Goal: Communication & Community: Answer question/provide support

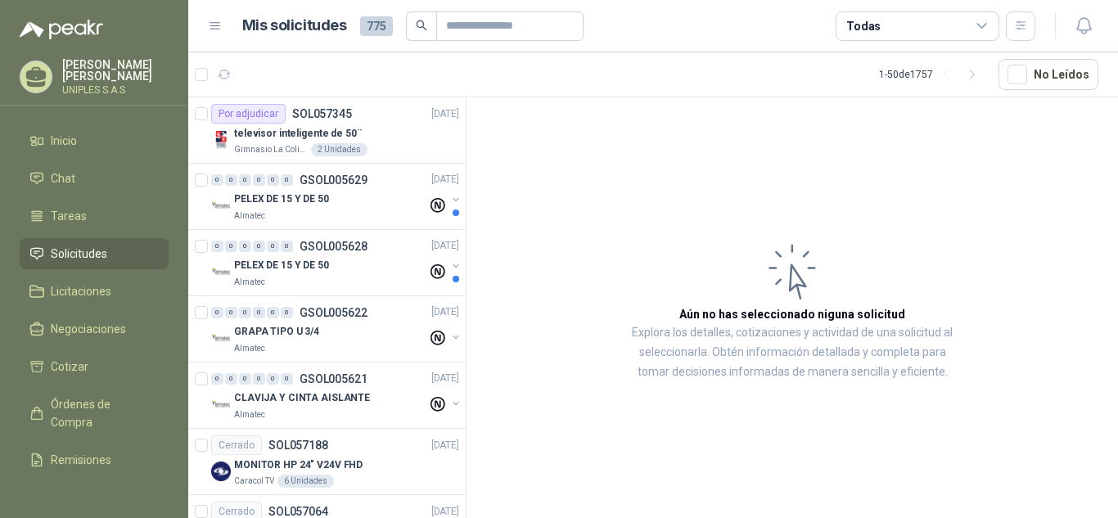
click at [981, 28] on icon at bounding box center [981, 26] width 9 height 4
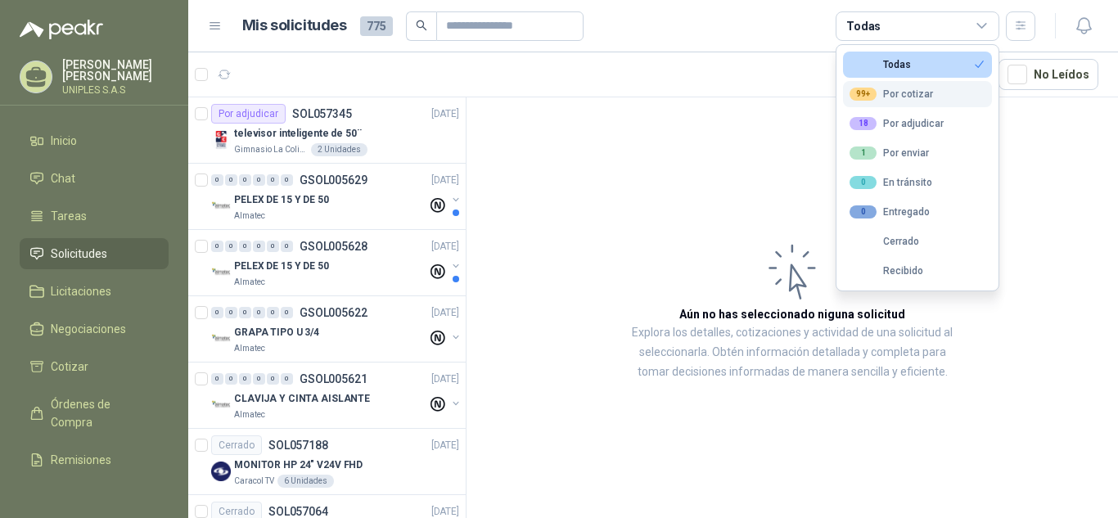
click at [914, 92] on div "99+ Por cotizar" at bounding box center [891, 94] width 83 height 13
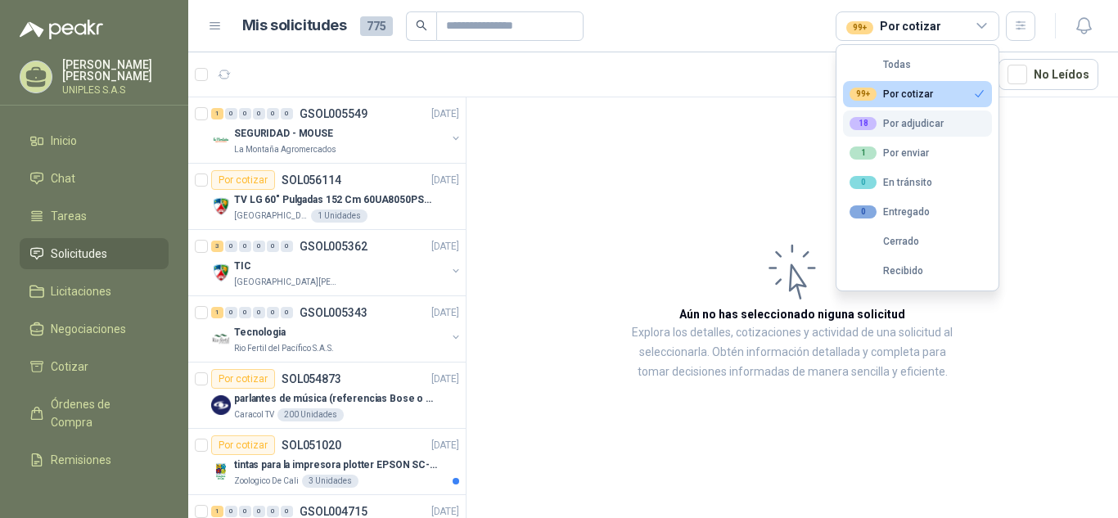
click at [919, 120] on div "18 Por adjudicar" at bounding box center [897, 123] width 94 height 13
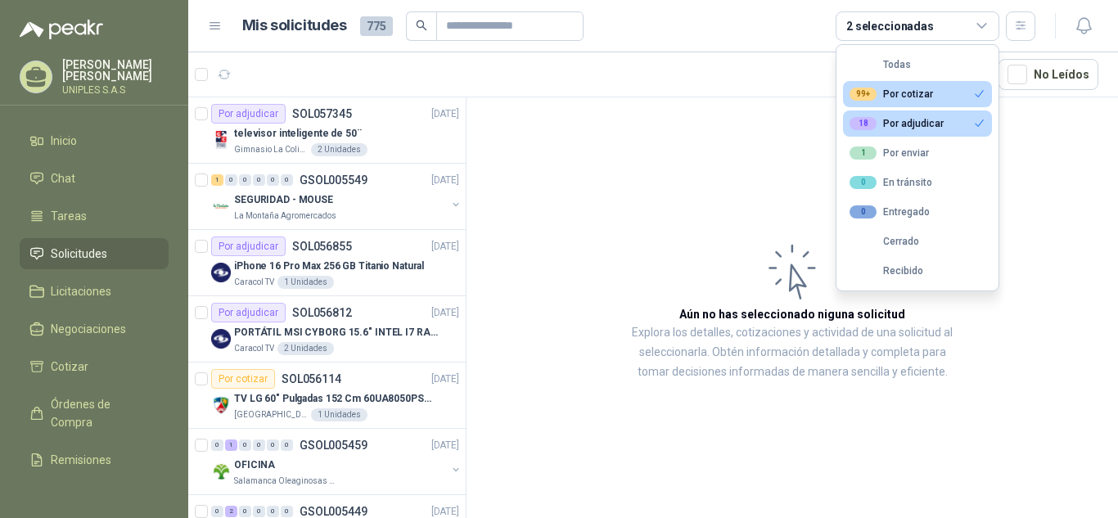
click at [920, 118] on div "18 Por adjudicar" at bounding box center [897, 123] width 94 height 13
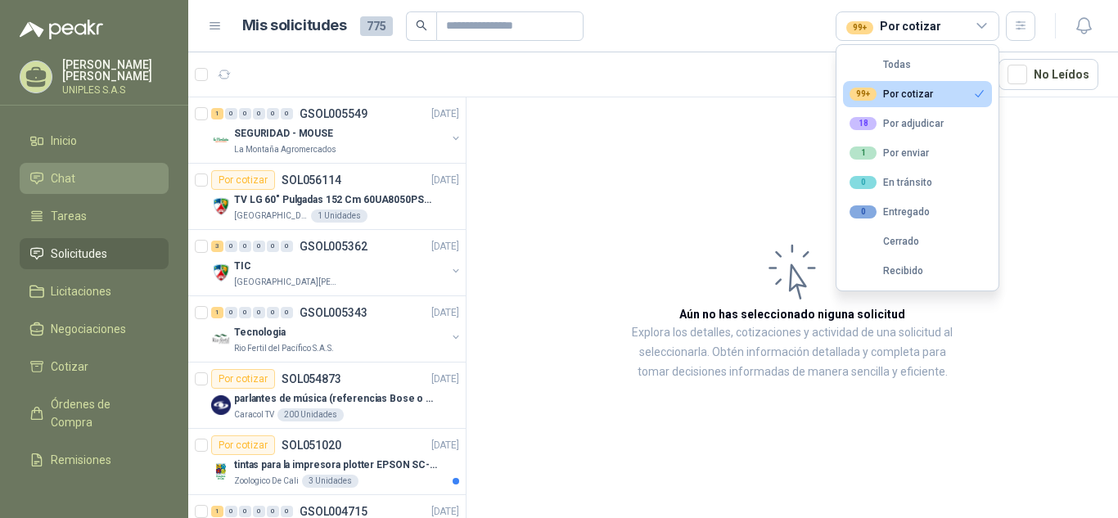
click at [62, 170] on span "Chat" at bounding box center [63, 178] width 25 height 18
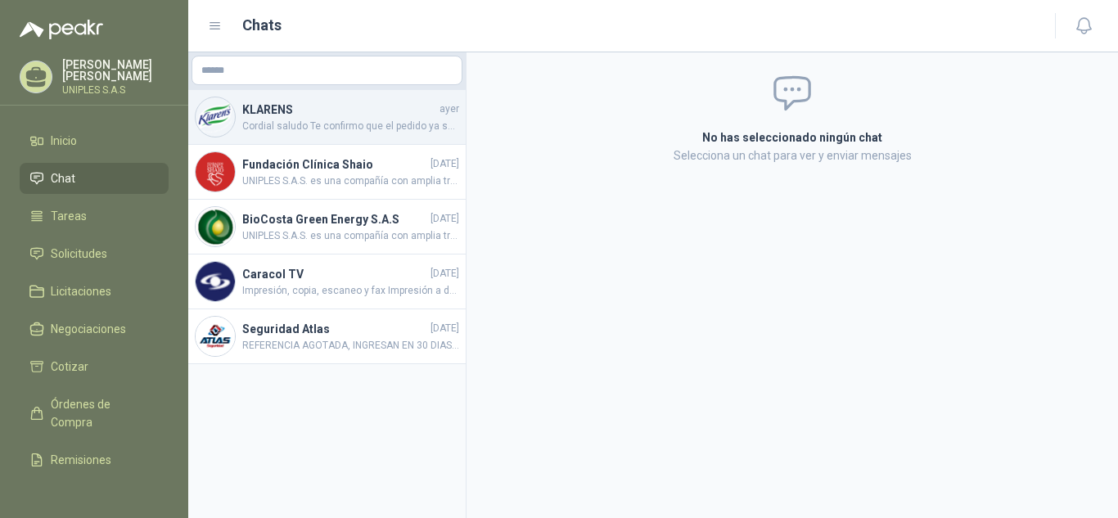
click at [343, 120] on span "Cordial saludo Te confirmo que el pedido ya se está montando en el sistema para…" at bounding box center [350, 127] width 217 height 16
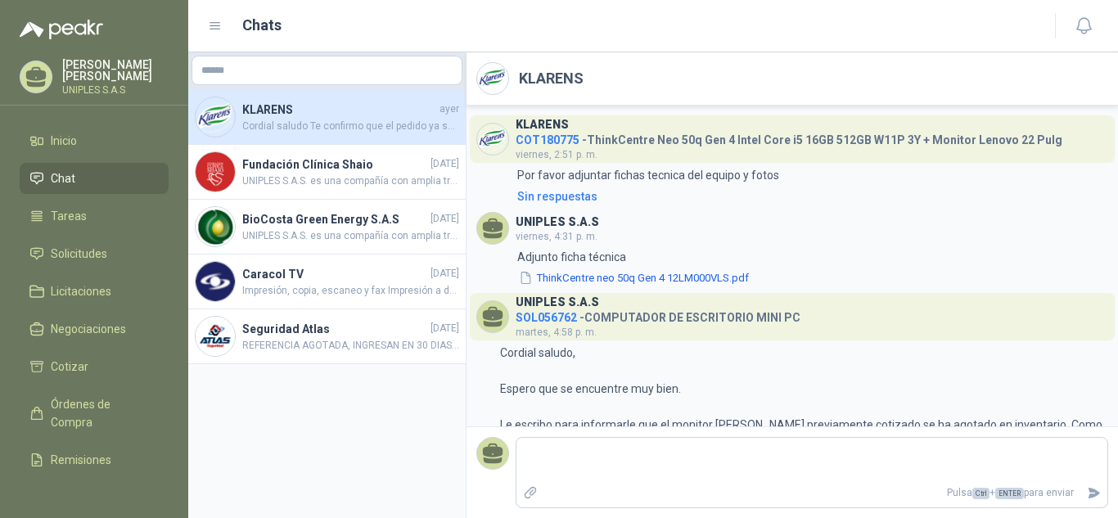
scroll to position [659, 0]
